Goal: Navigation & Orientation: Find specific page/section

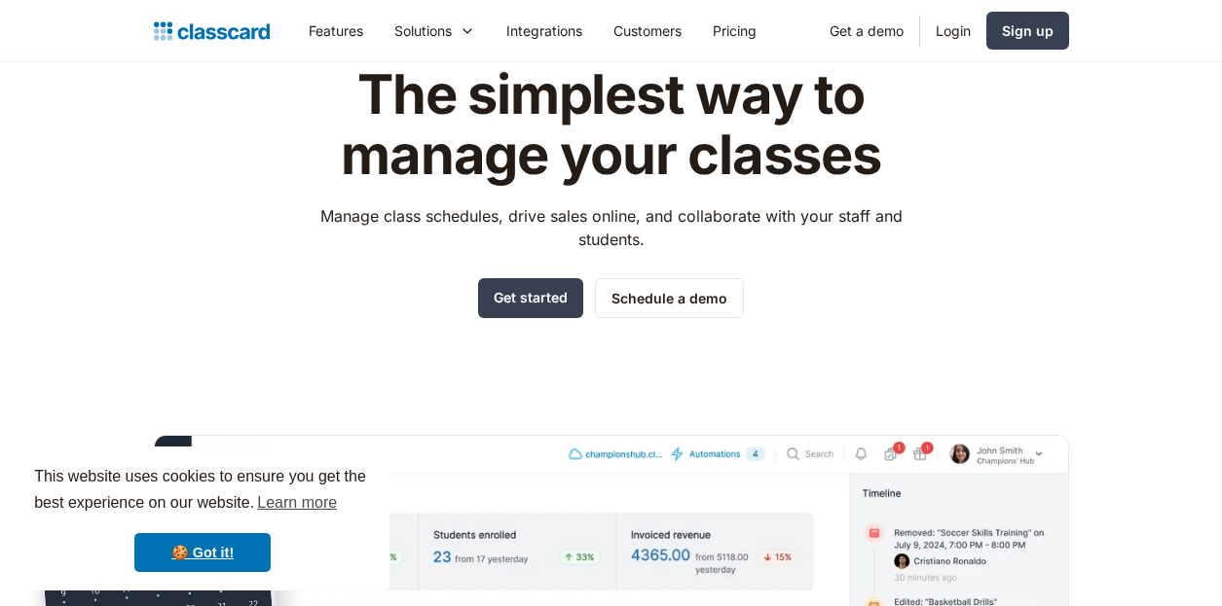
scroll to position [100, 0]
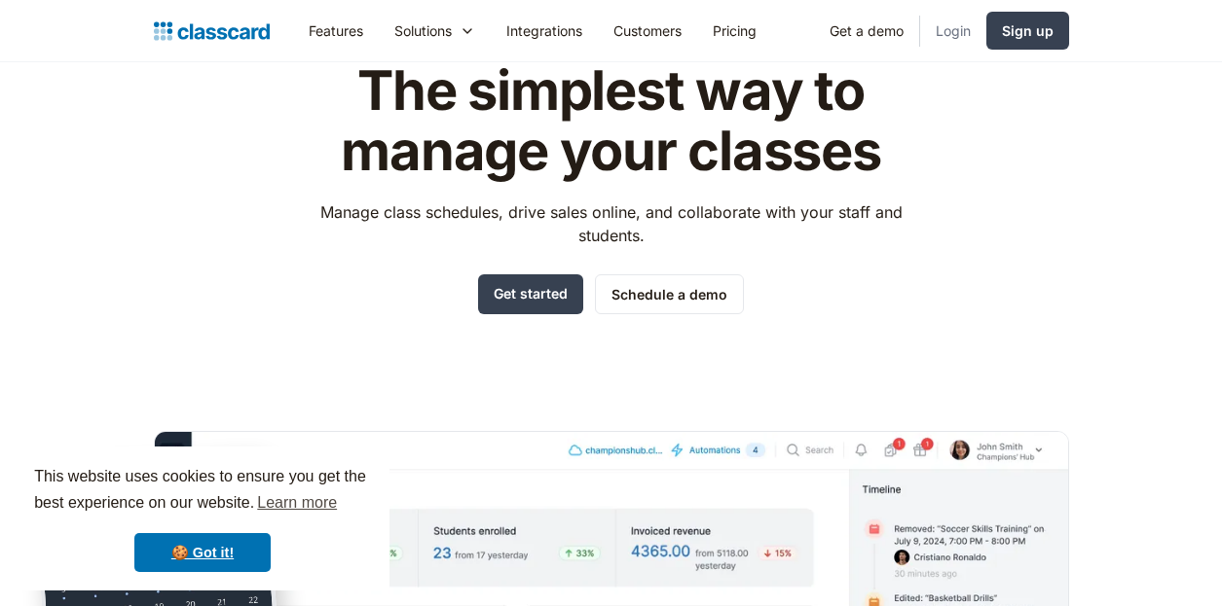
click at [957, 21] on link "Login" at bounding box center [953, 31] width 66 height 44
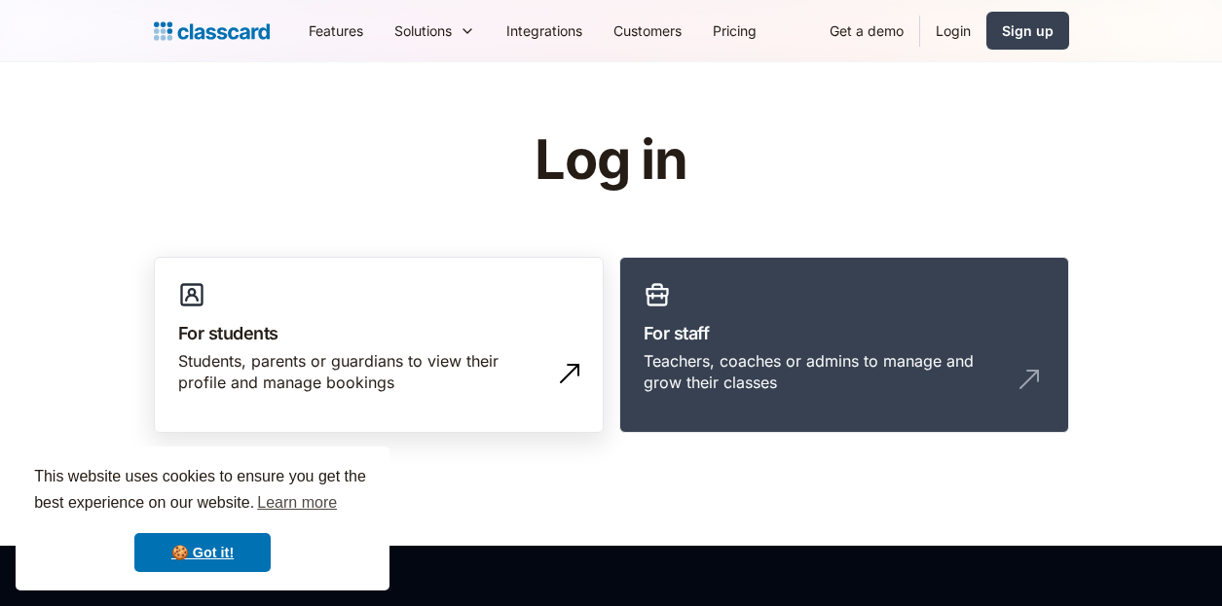
click at [430, 369] on div "Students, parents or guardians to view their profile and manage bookings" at bounding box center [359, 372] width 362 height 44
